Goal: Task Accomplishment & Management: Manage account settings

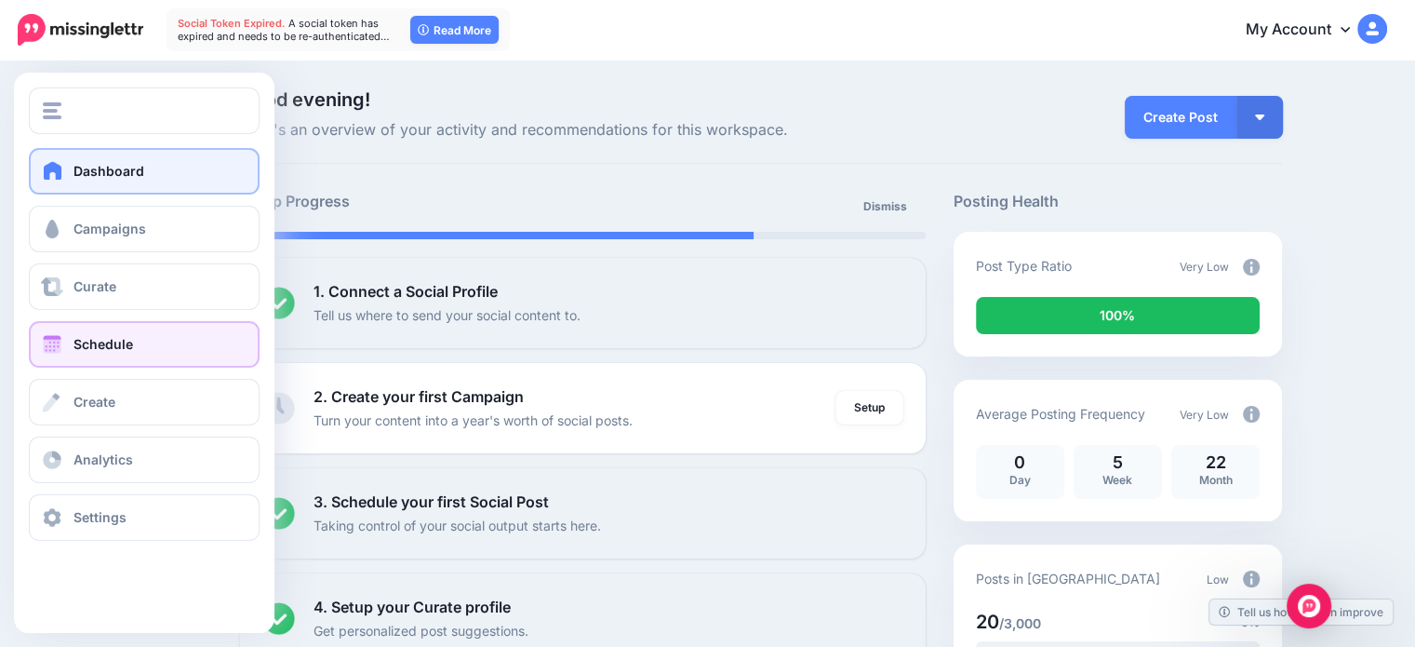
click at [78, 345] on span "Schedule" at bounding box center [103, 344] width 60 height 16
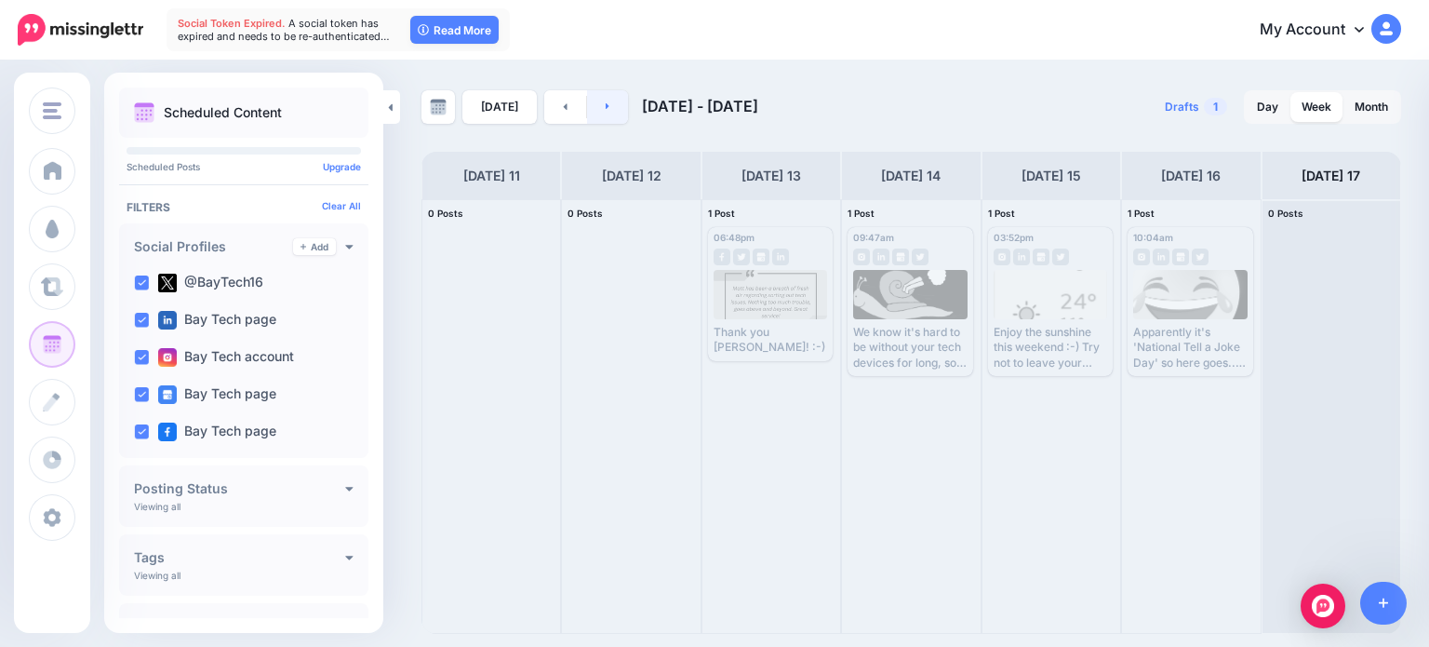
click at [603, 112] on link at bounding box center [608, 106] width 42 height 33
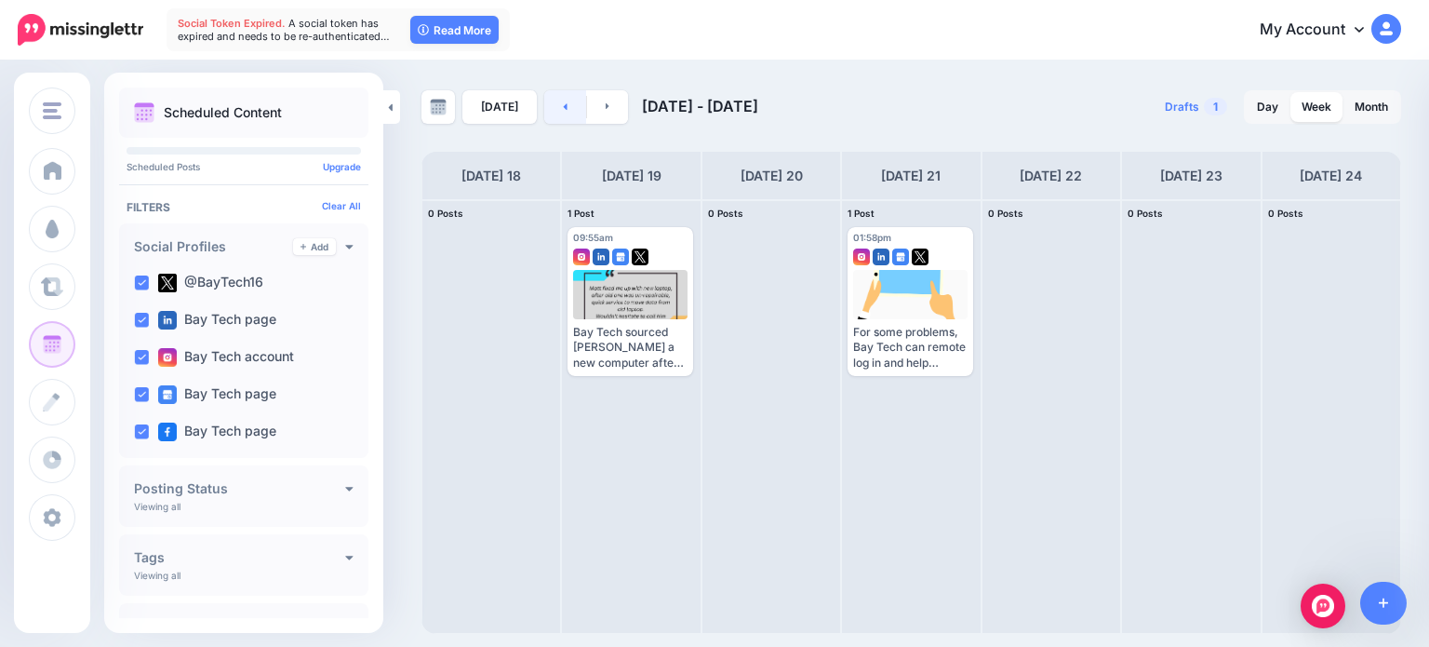
click at [563, 100] on icon at bounding box center [565, 105] width 5 height 11
